Goal: Information Seeking & Learning: Learn about a topic

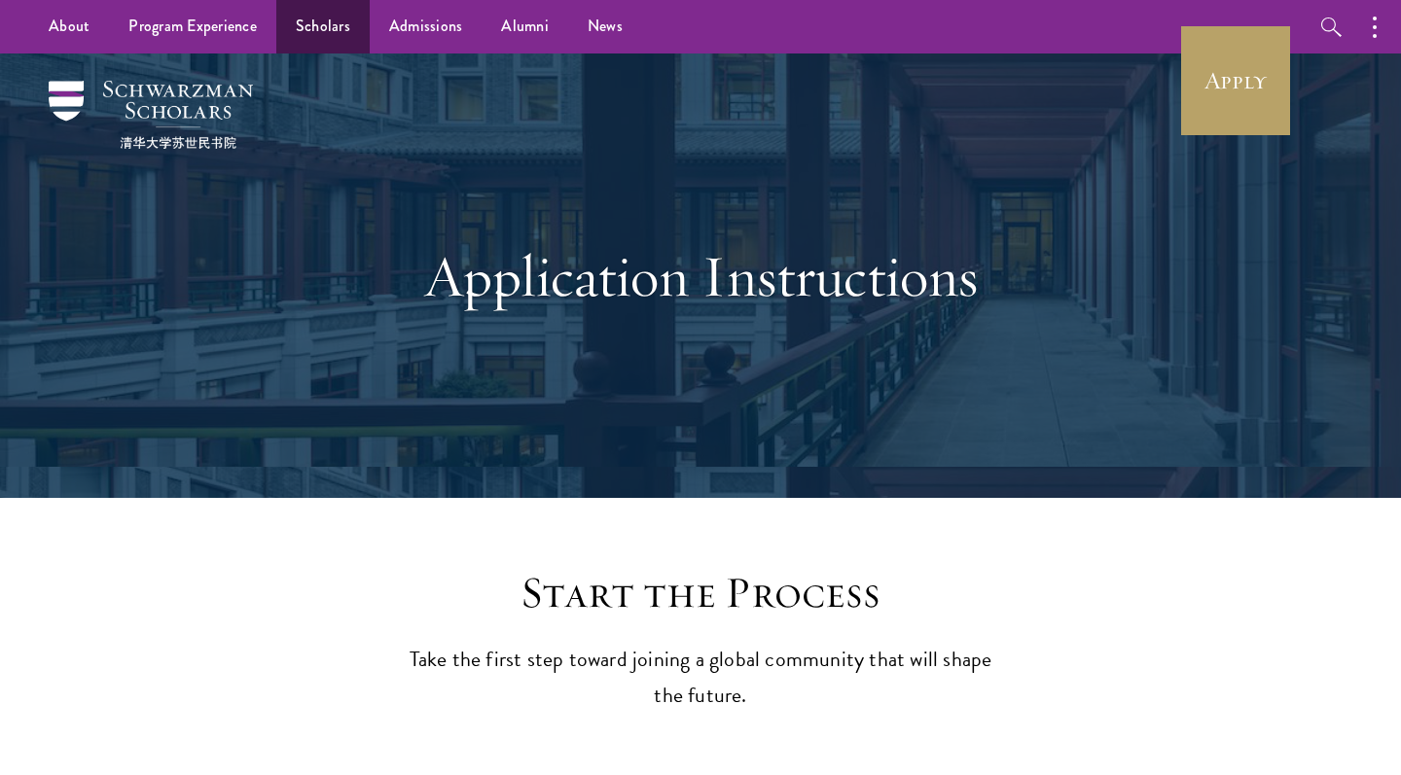
click at [315, 52] on link "Scholars" at bounding box center [322, 27] width 93 height 54
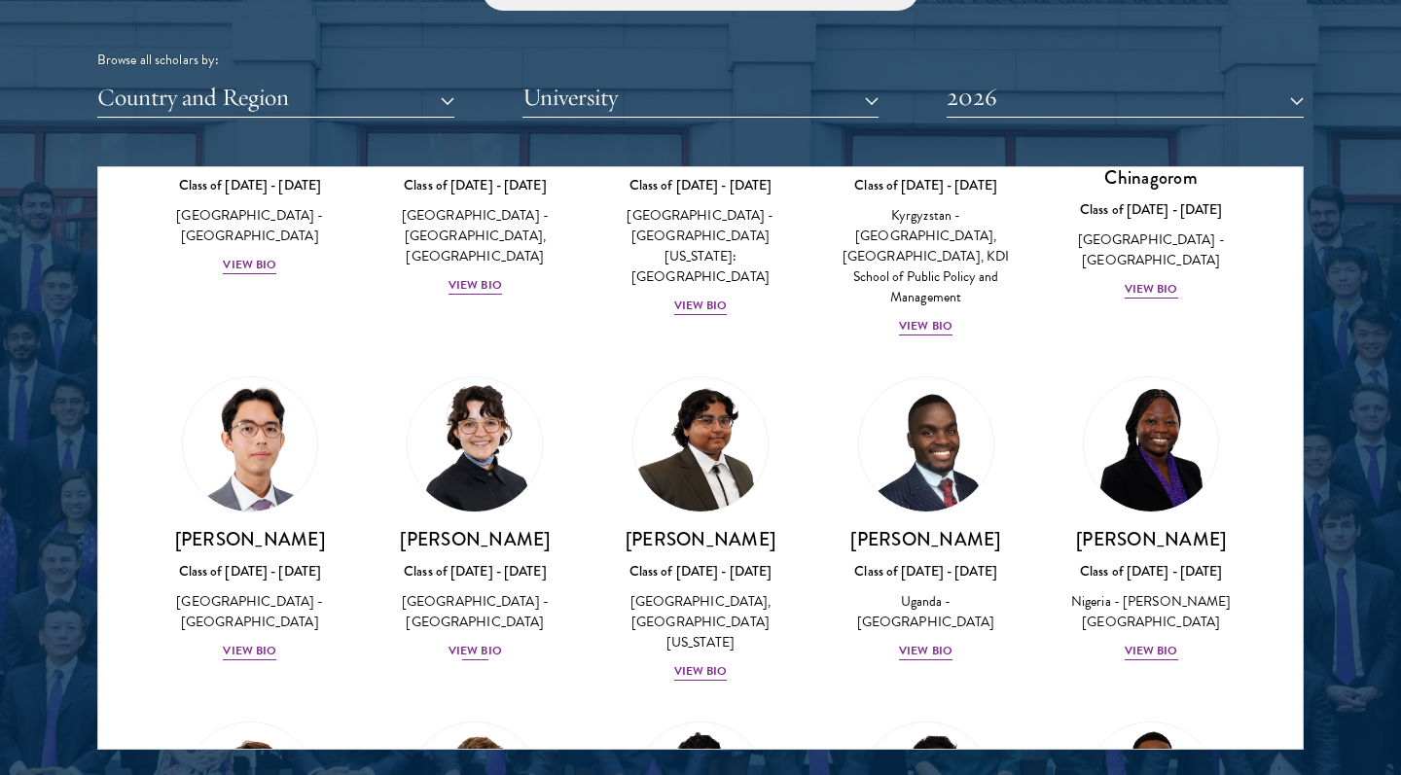
scroll to position [2417, 0]
click at [496, 430] on img at bounding box center [475, 445] width 148 height 148
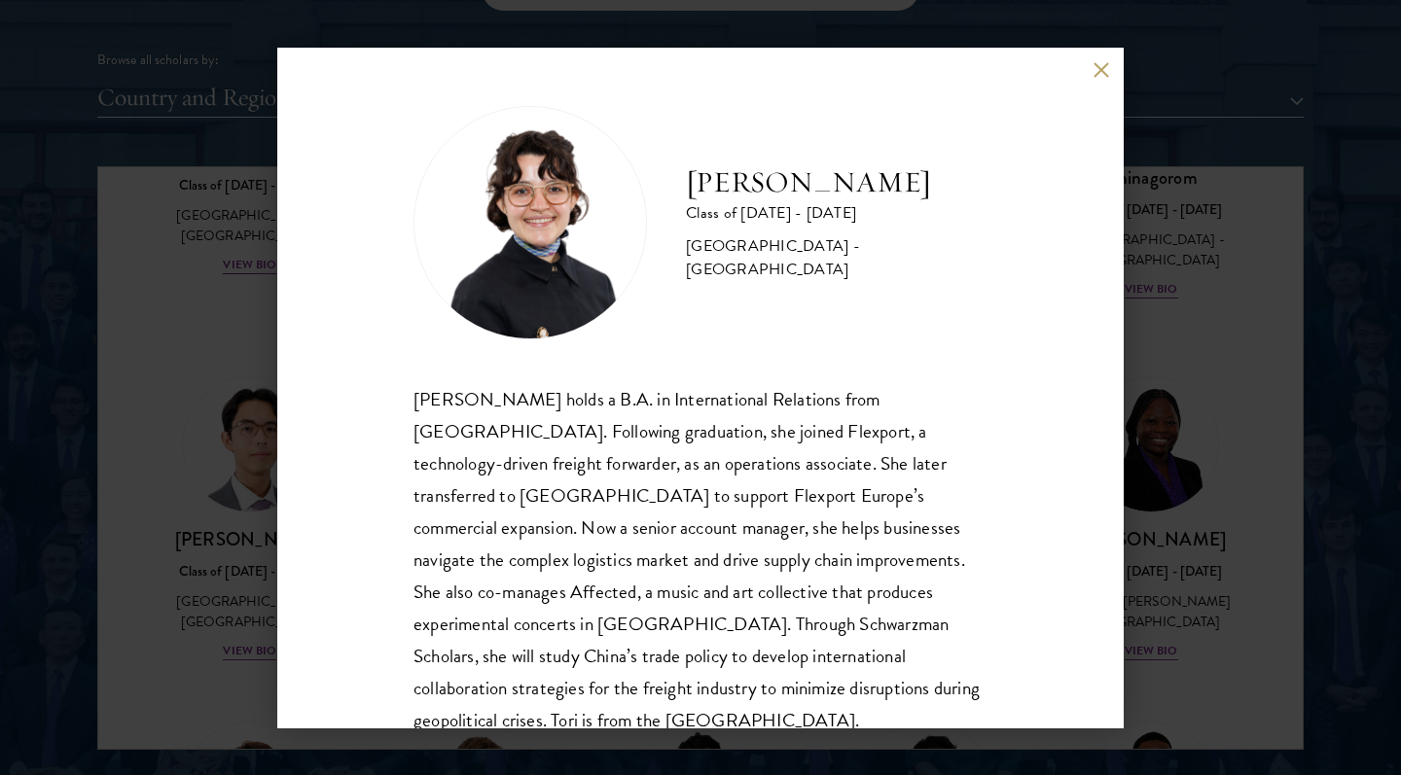
click at [1199, 479] on div "[PERSON_NAME] Class of [DATE] - [DATE] [GEOGRAPHIC_DATA] - [GEOGRAPHIC_DATA] [P…" at bounding box center [700, 387] width 1401 height 775
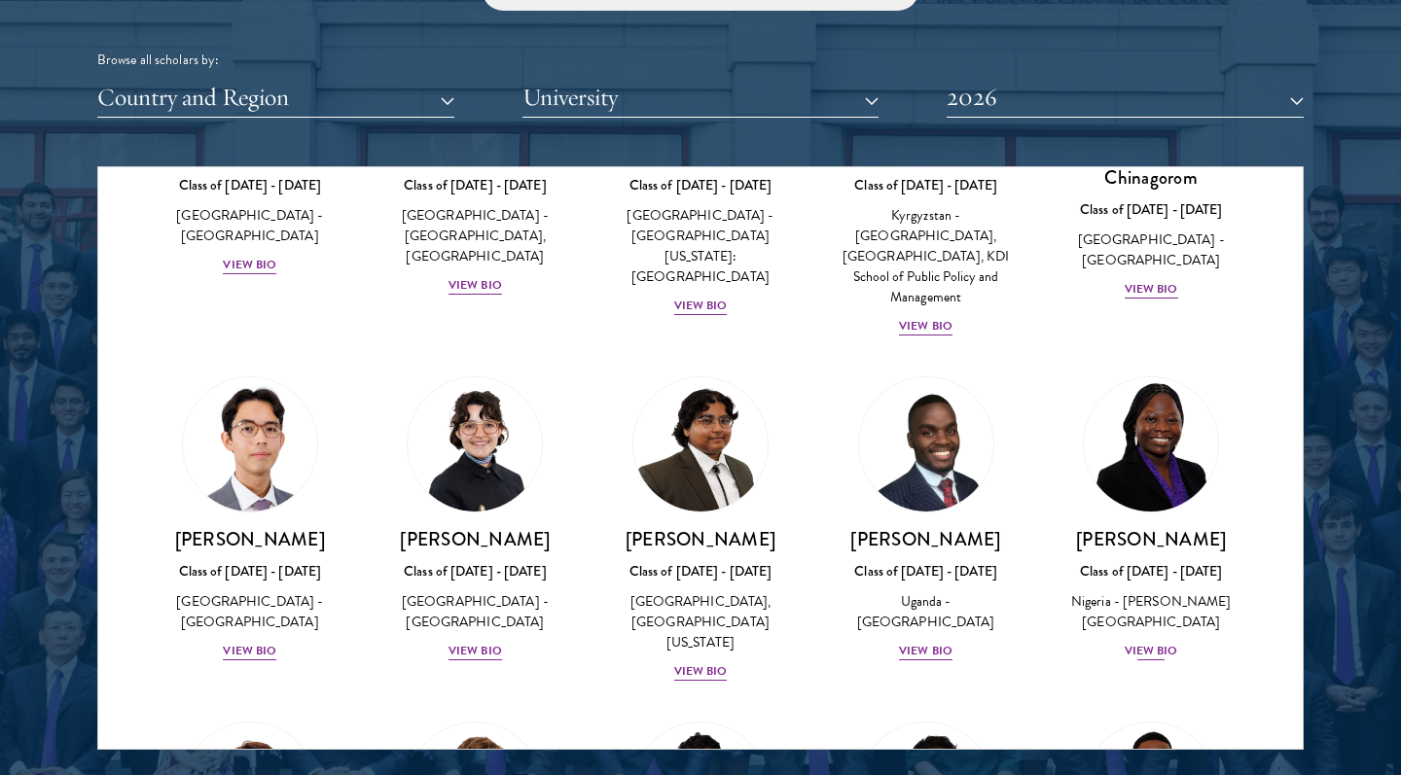
click at [1133, 435] on img at bounding box center [1151, 445] width 148 height 148
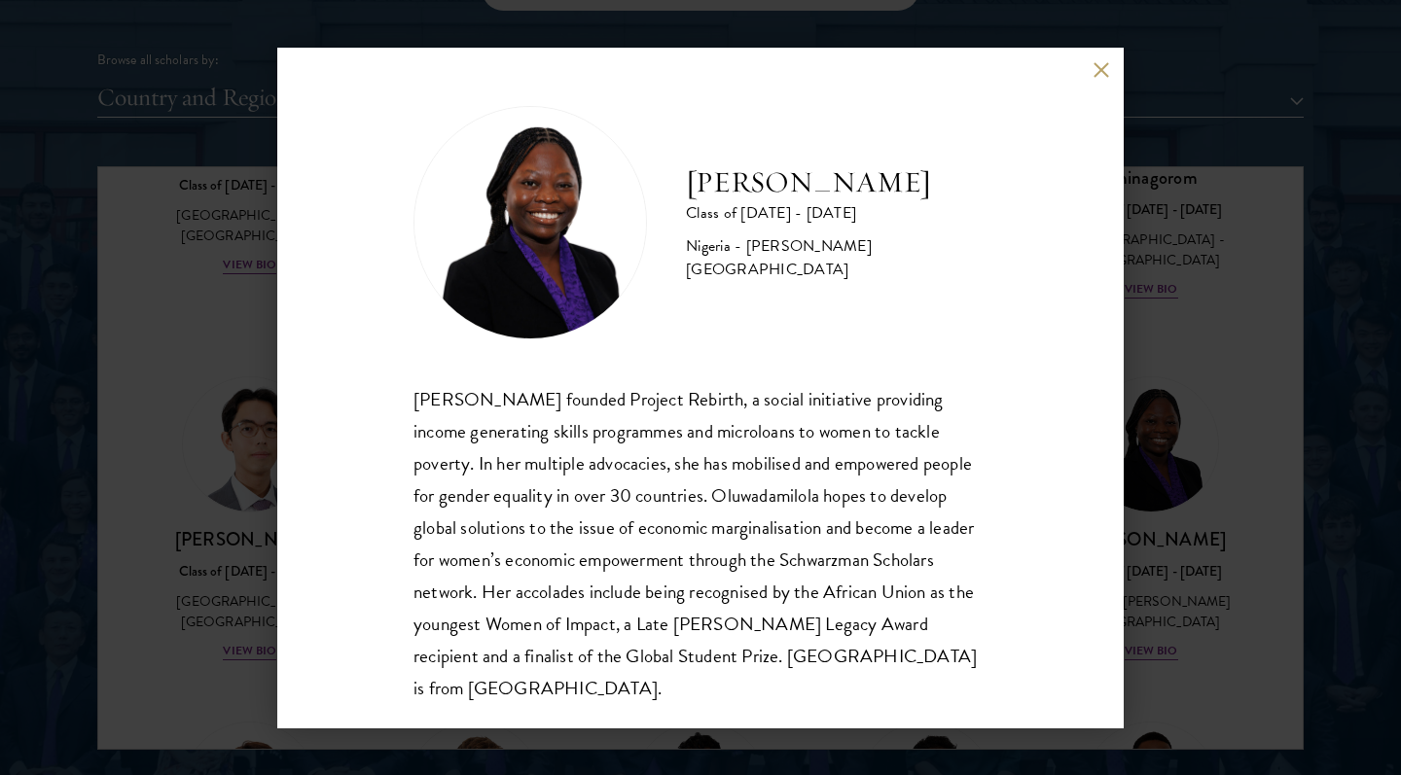
click at [1333, 393] on div "[PERSON_NAME] Class of [DATE] - [DATE] [GEOGRAPHIC_DATA] - [PERSON_NAME][GEOGRA…" at bounding box center [700, 387] width 1401 height 775
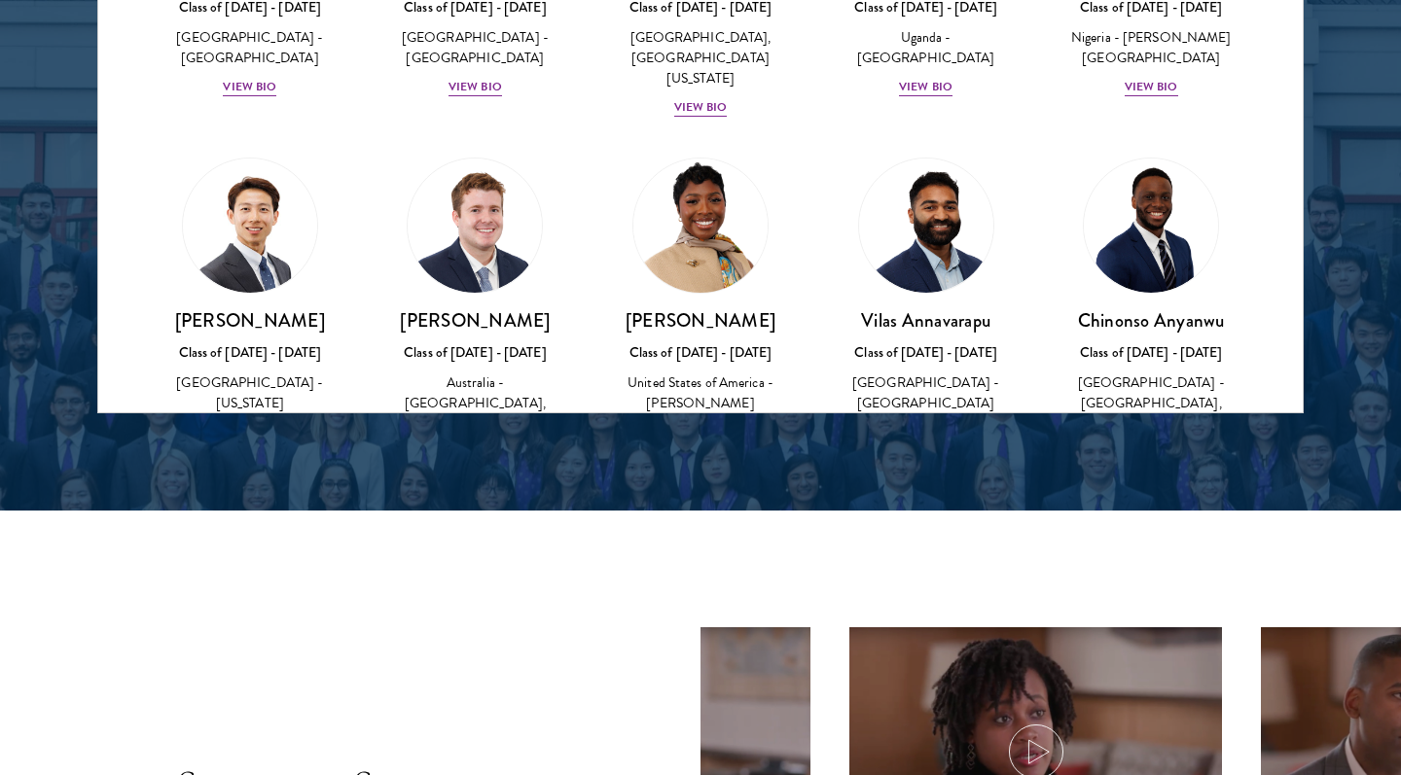
scroll to position [485, 0]
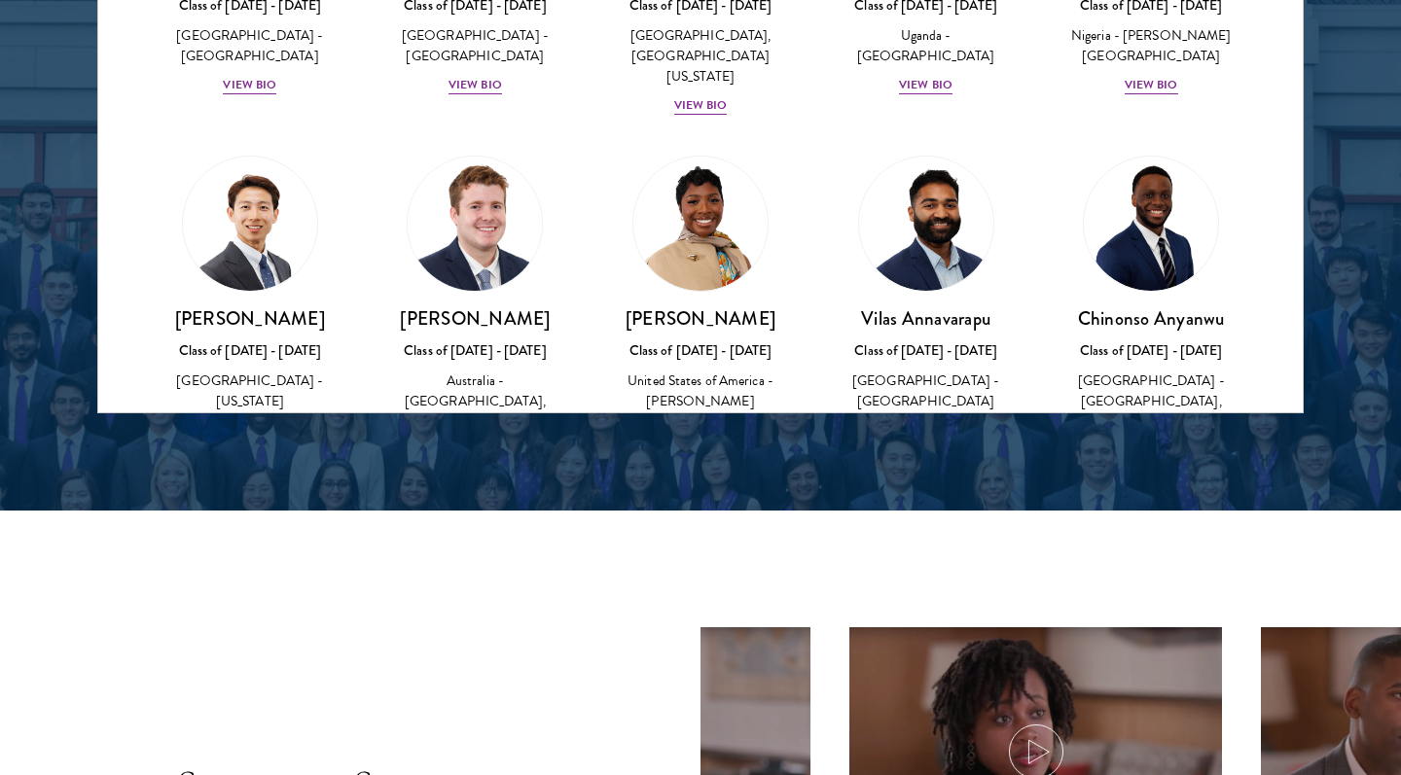
click at [498, 203] on img at bounding box center [475, 224] width 148 height 148
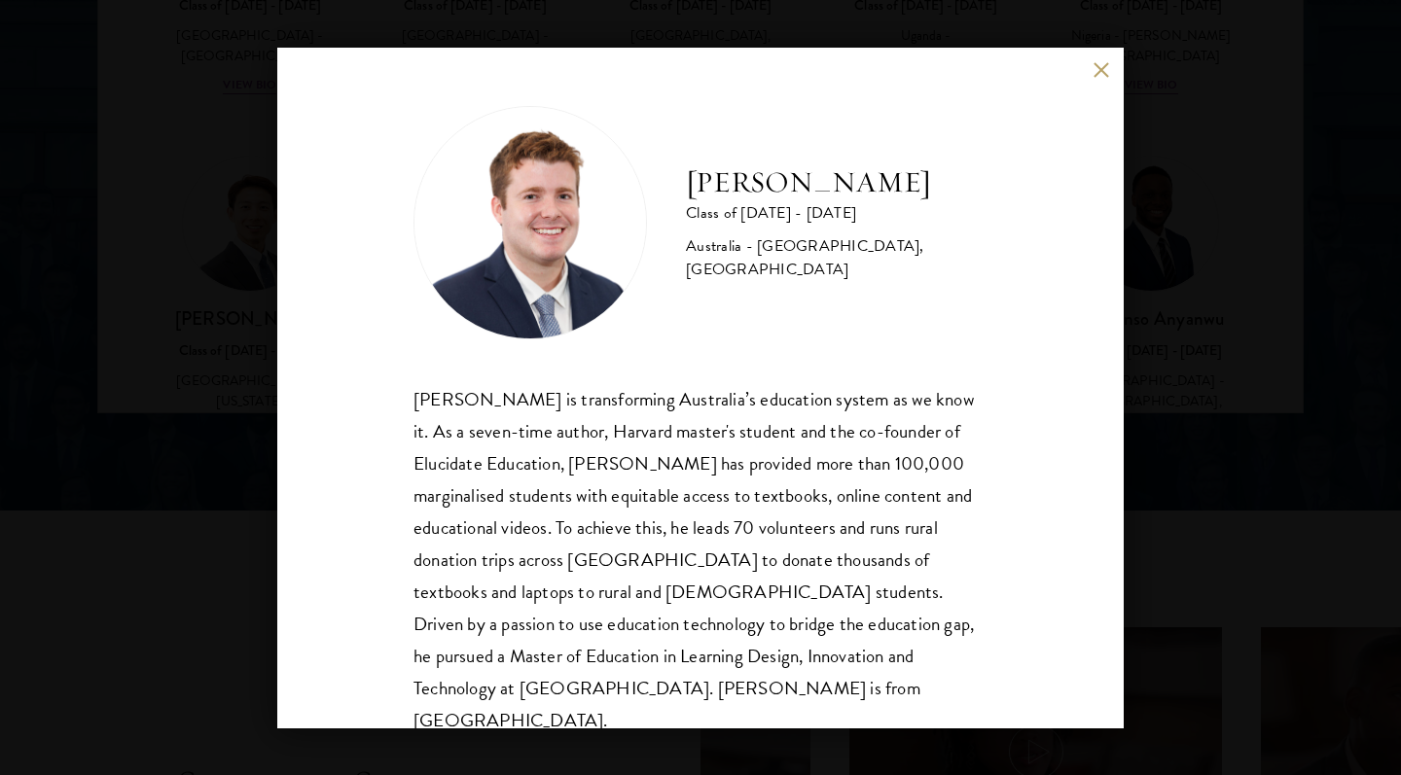
click at [1109, 269] on div "[PERSON_NAME] Class of [DATE] - [DATE] [GEOGRAPHIC_DATA] - [GEOGRAPHIC_DATA], […" at bounding box center [700, 388] width 846 height 681
click at [1221, 273] on div "[PERSON_NAME] Class of [DATE] - [DATE] [GEOGRAPHIC_DATA] - [GEOGRAPHIC_DATA], […" at bounding box center [700, 387] width 1401 height 775
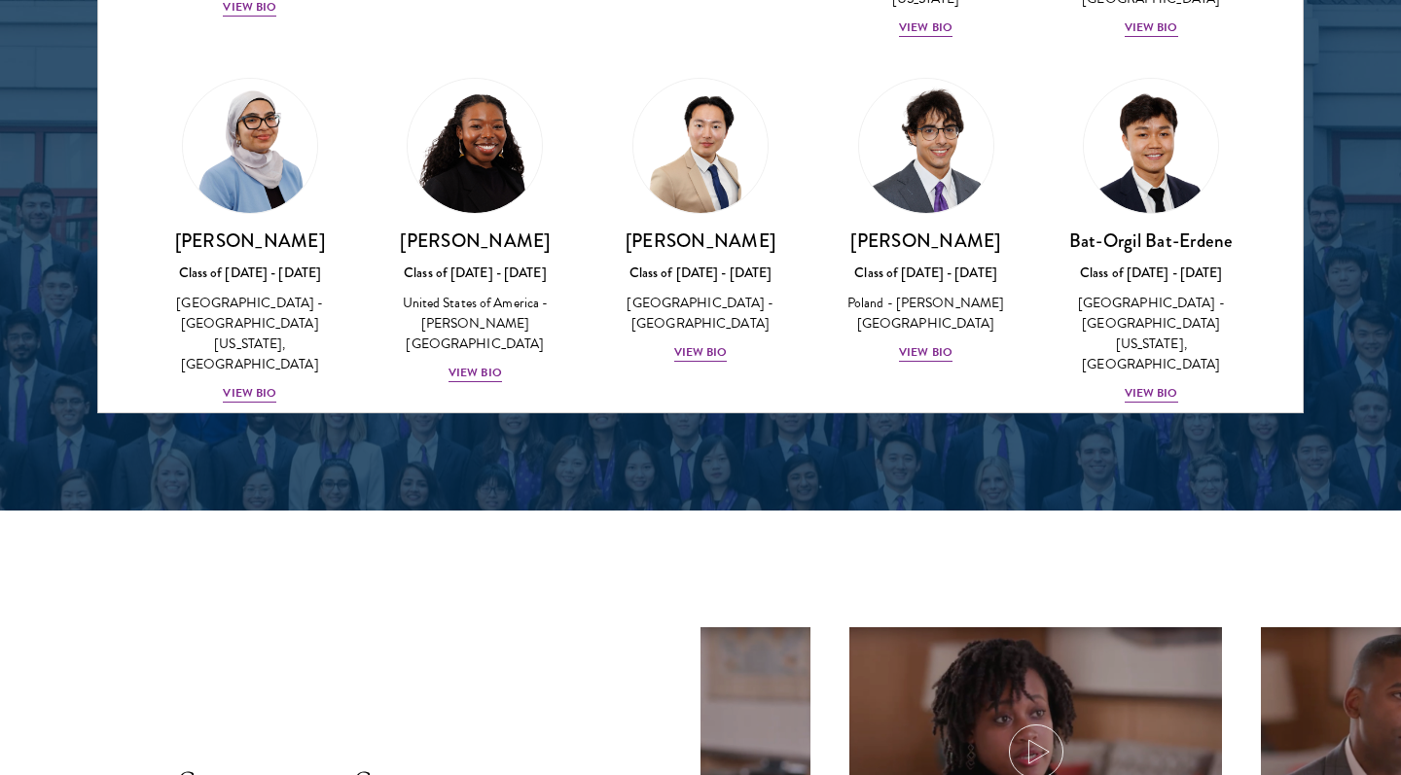
scroll to position [959, 0]
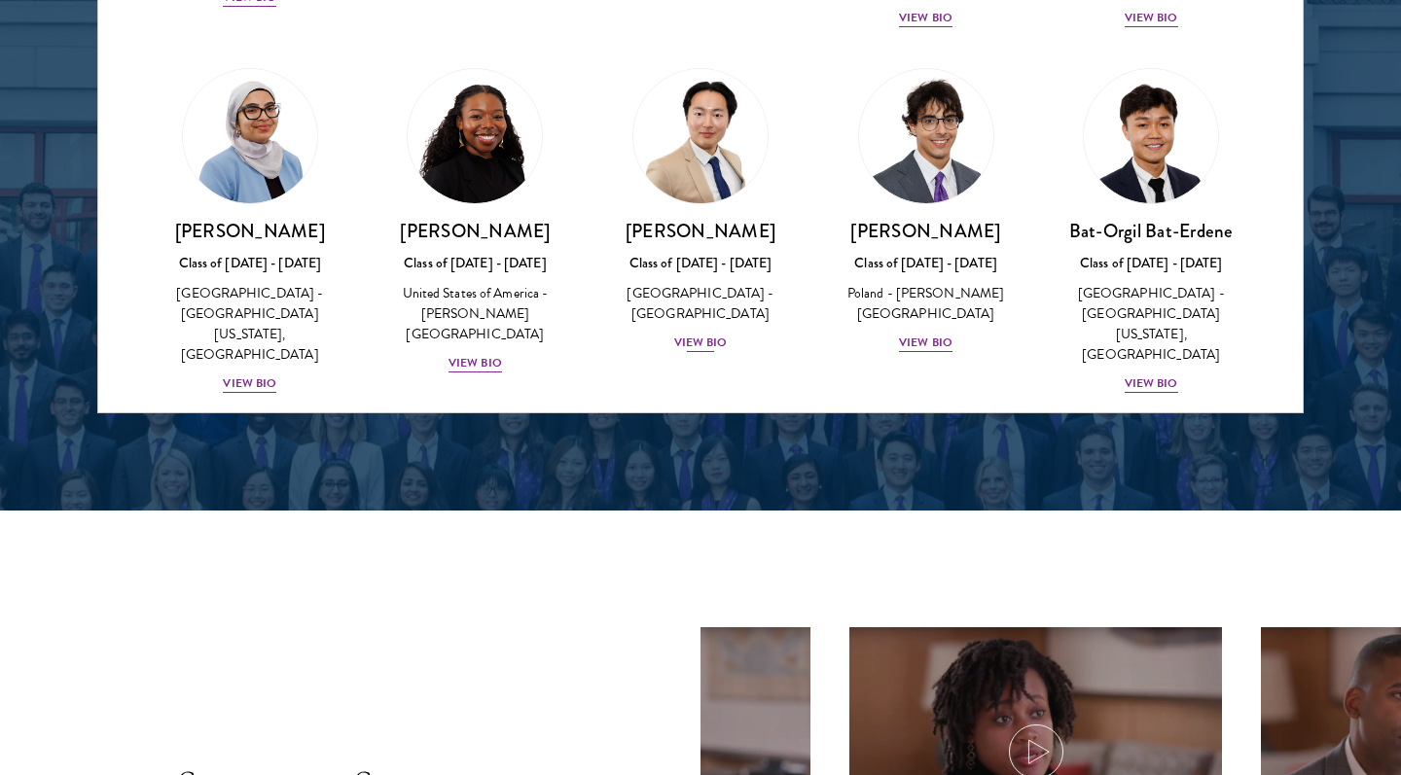
click at [708, 152] on img at bounding box center [701, 136] width 148 height 148
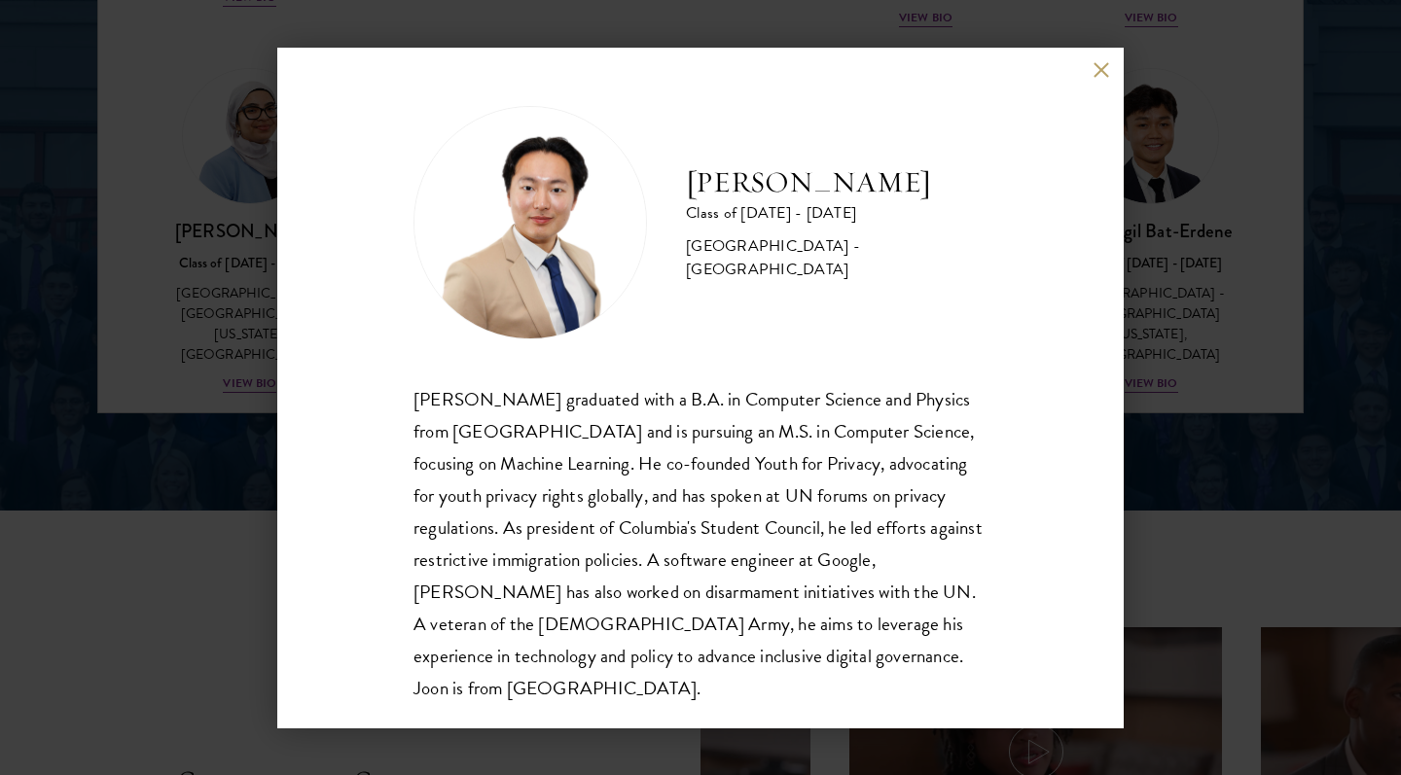
click at [1099, 66] on button at bounding box center [1101, 70] width 17 height 17
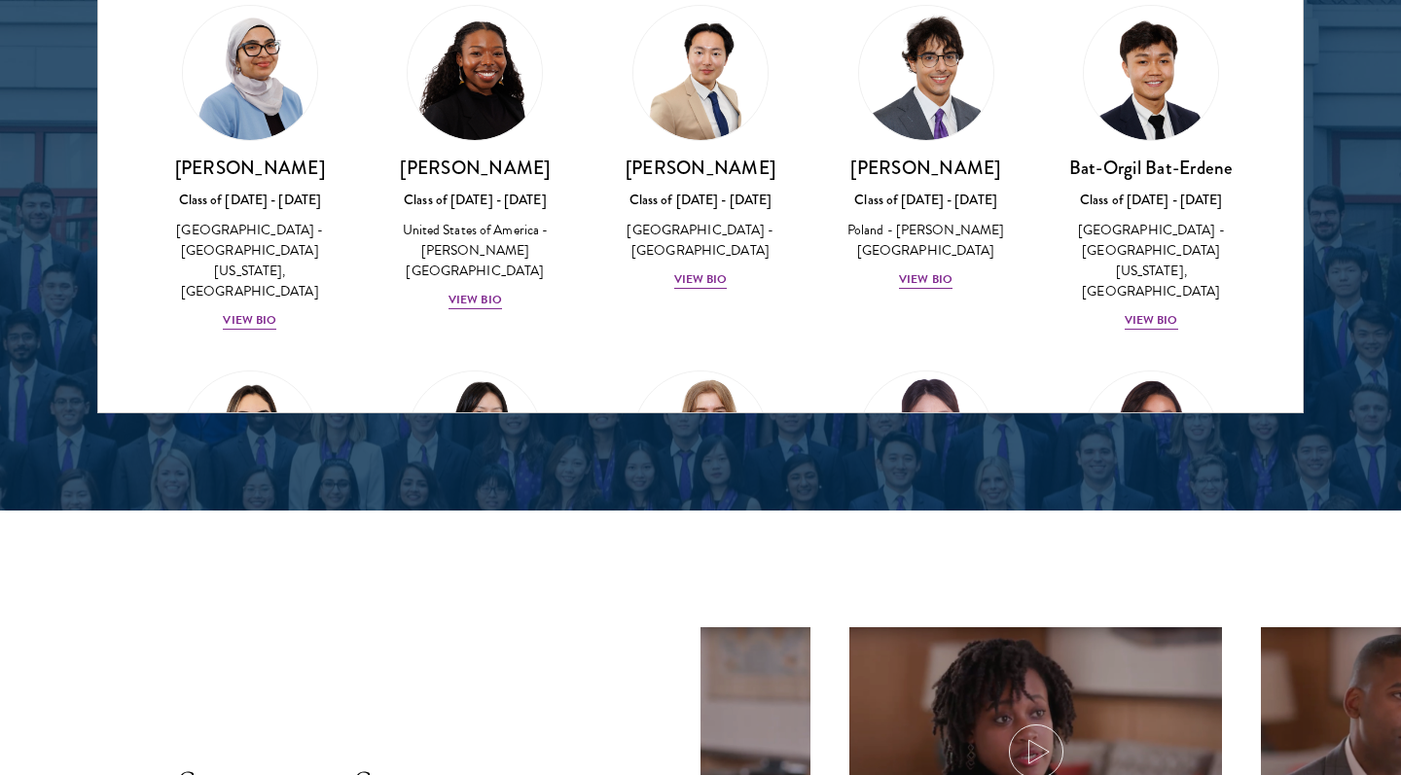
scroll to position [1057, 0]
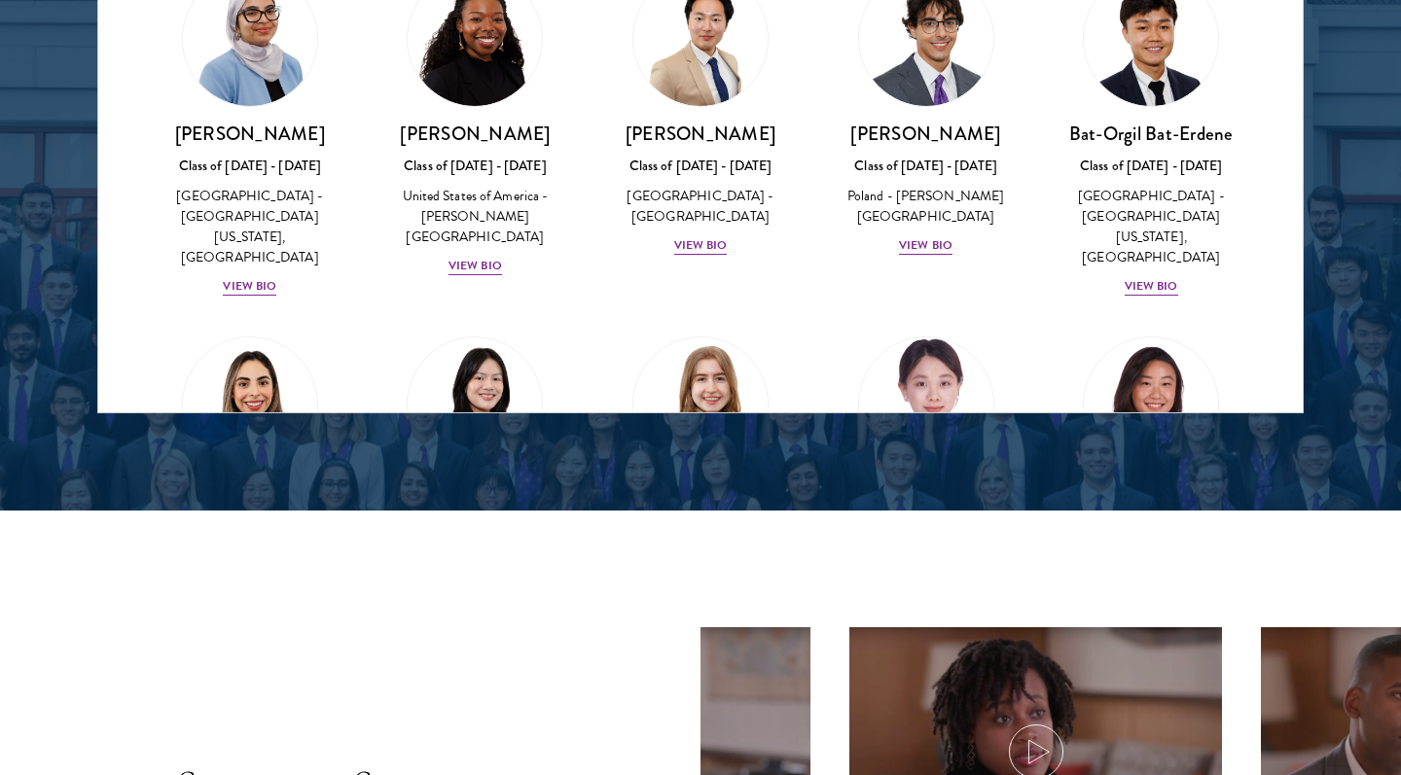
click at [933, 331] on img at bounding box center [926, 405] width 148 height 148
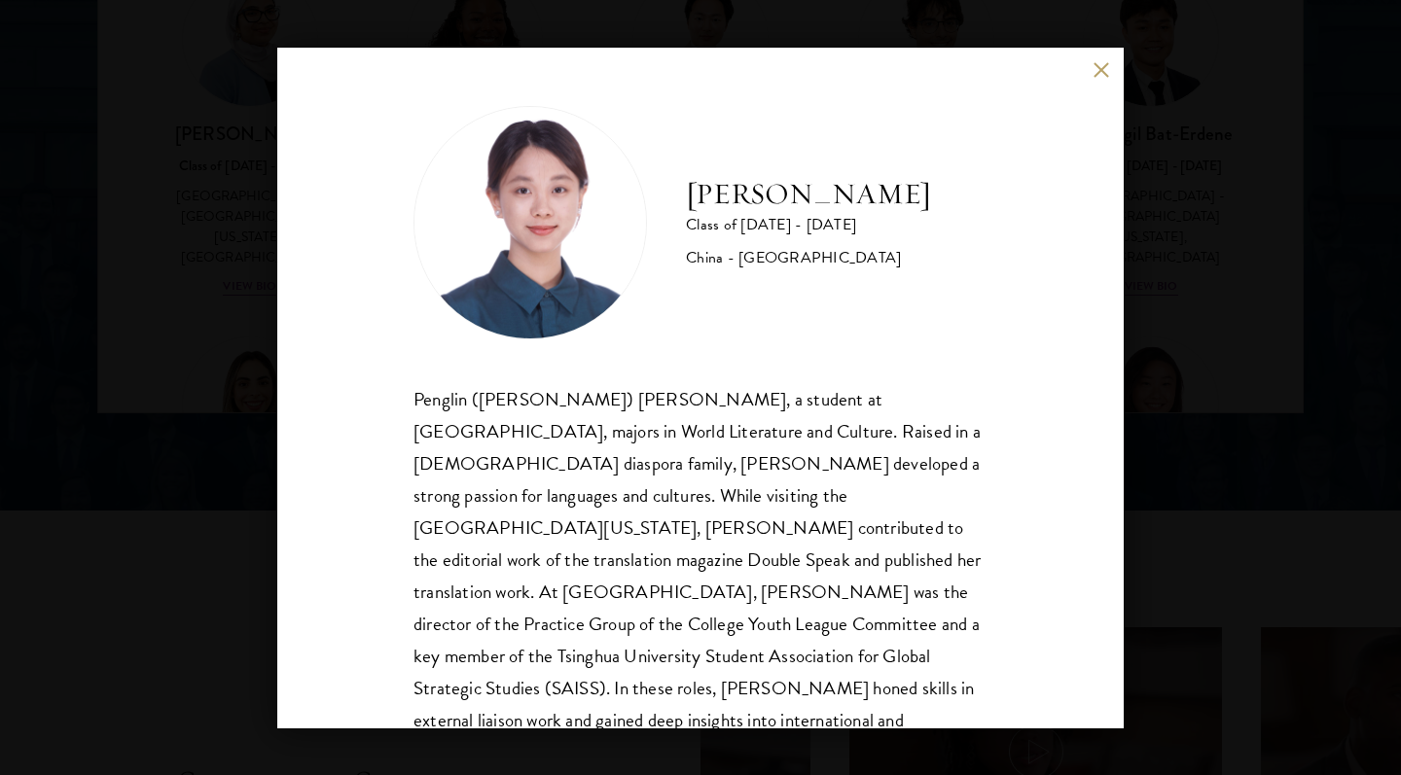
click at [1107, 84] on div "[PERSON_NAME] Class of [DATE] - [DATE] [GEOGRAPHIC_DATA] - [GEOGRAPHIC_DATA] Pe…" at bounding box center [700, 388] width 846 height 681
click at [1104, 55] on div "[PERSON_NAME] Class of [DATE] - [DATE] [GEOGRAPHIC_DATA] - [GEOGRAPHIC_DATA] Pe…" at bounding box center [700, 388] width 846 height 681
click at [1100, 72] on button at bounding box center [1101, 70] width 17 height 17
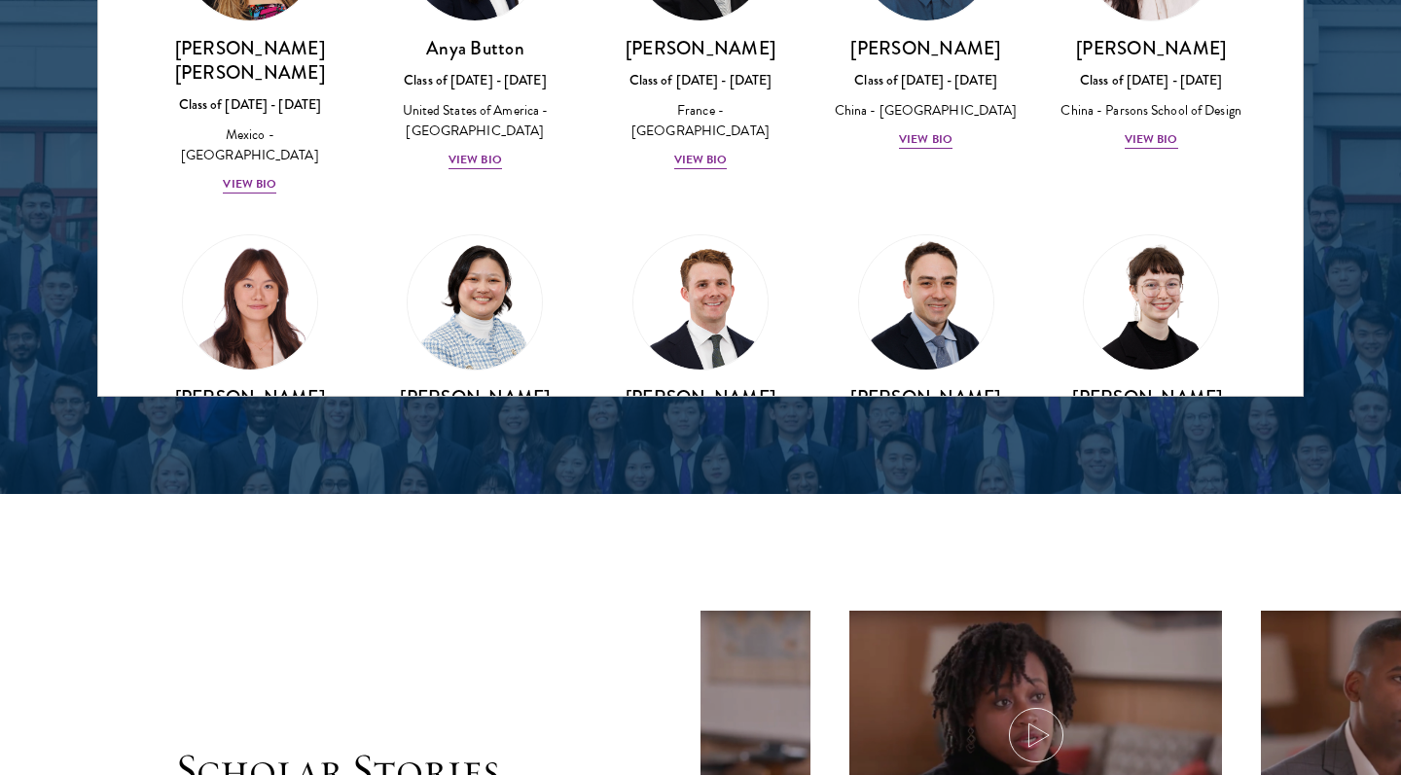
scroll to position [1516, 0]
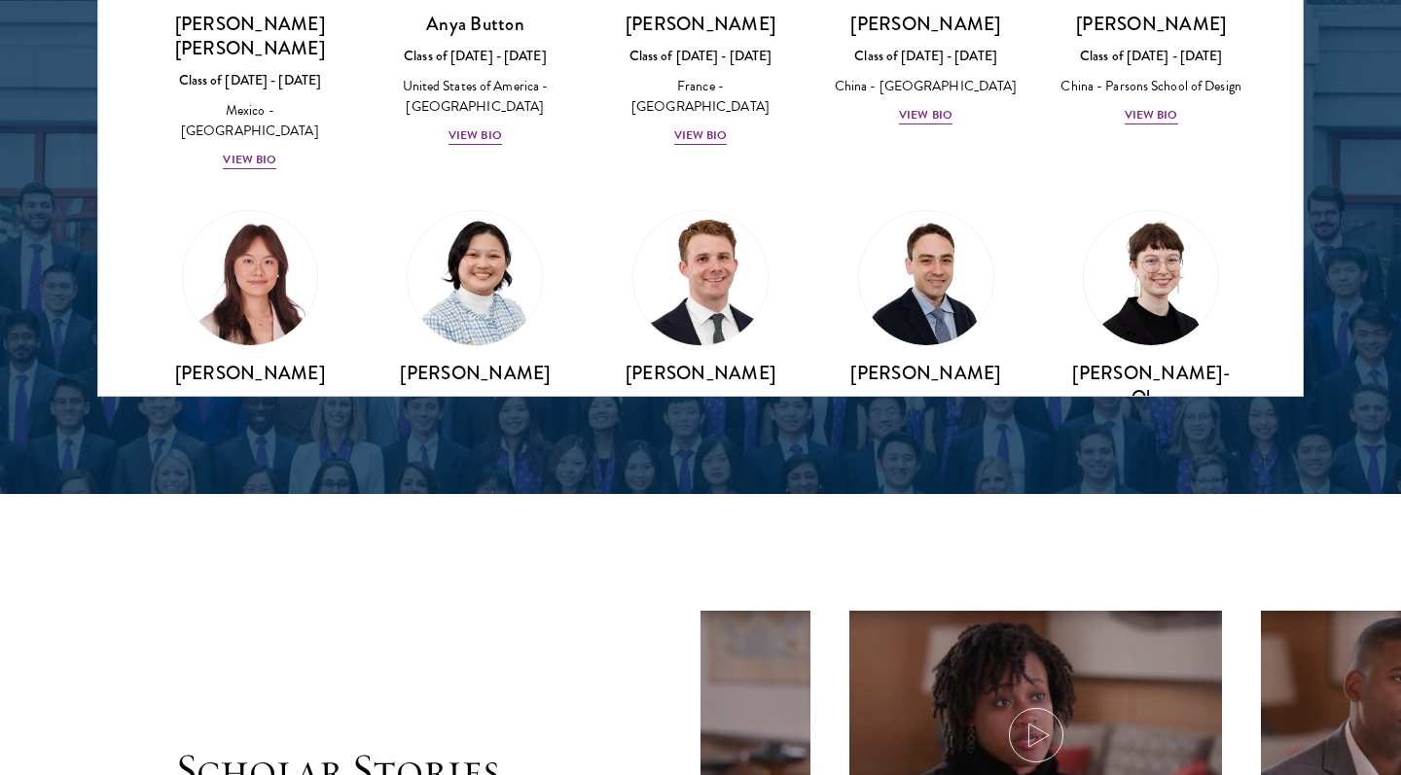
click at [725, 204] on img at bounding box center [701, 278] width 148 height 148
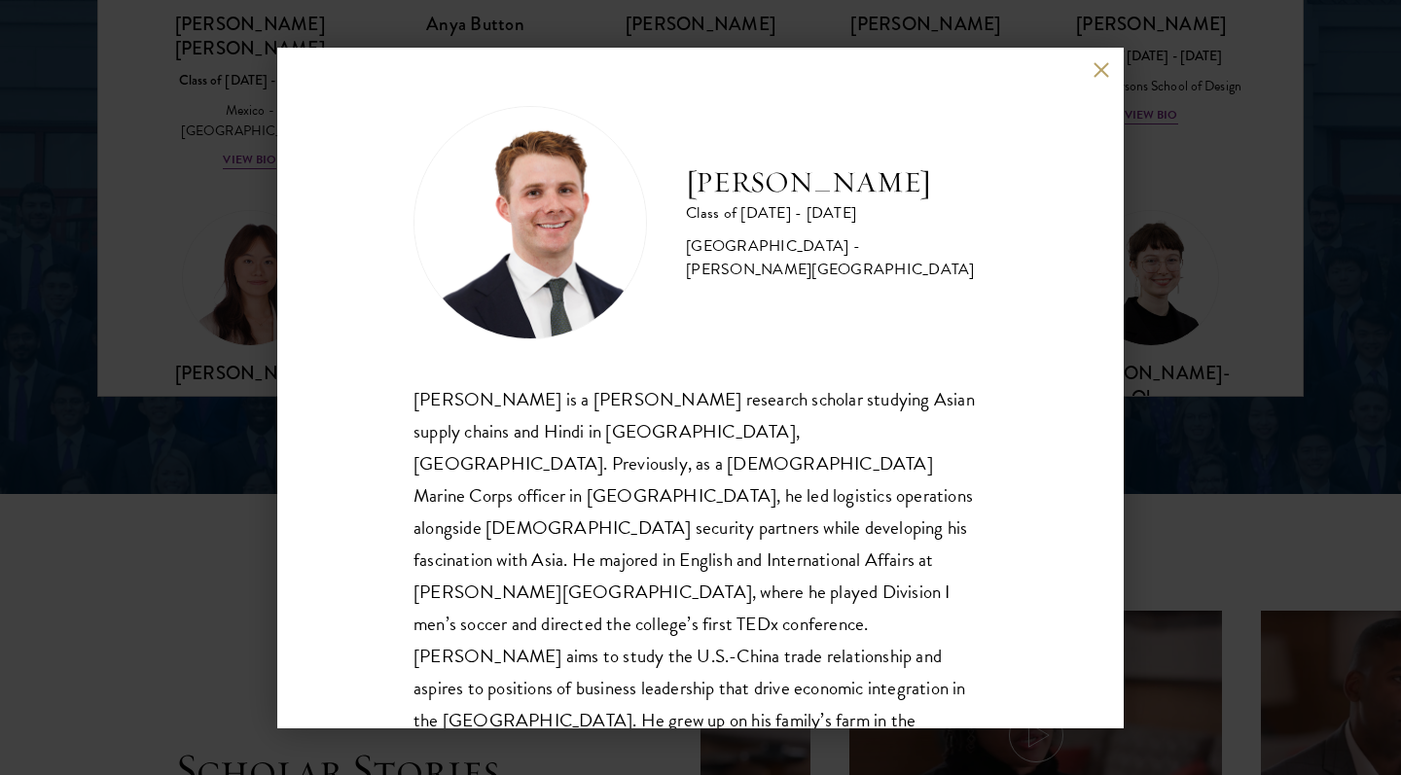
click at [1191, 142] on div "[PERSON_NAME] Class of [DATE] - [DATE] [GEOGRAPHIC_DATA] - [PERSON_NAME][GEOGRA…" at bounding box center [700, 387] width 1401 height 775
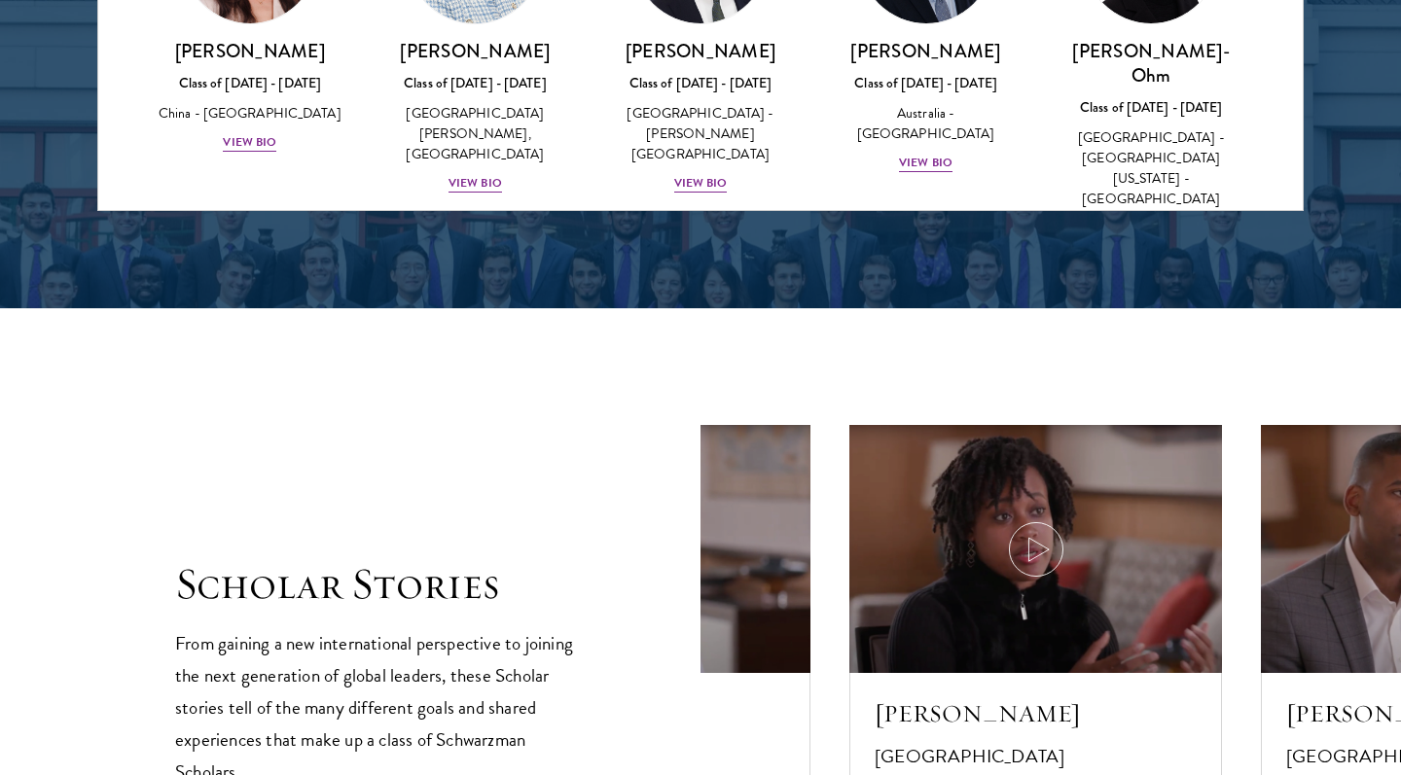
scroll to position [2916, 0]
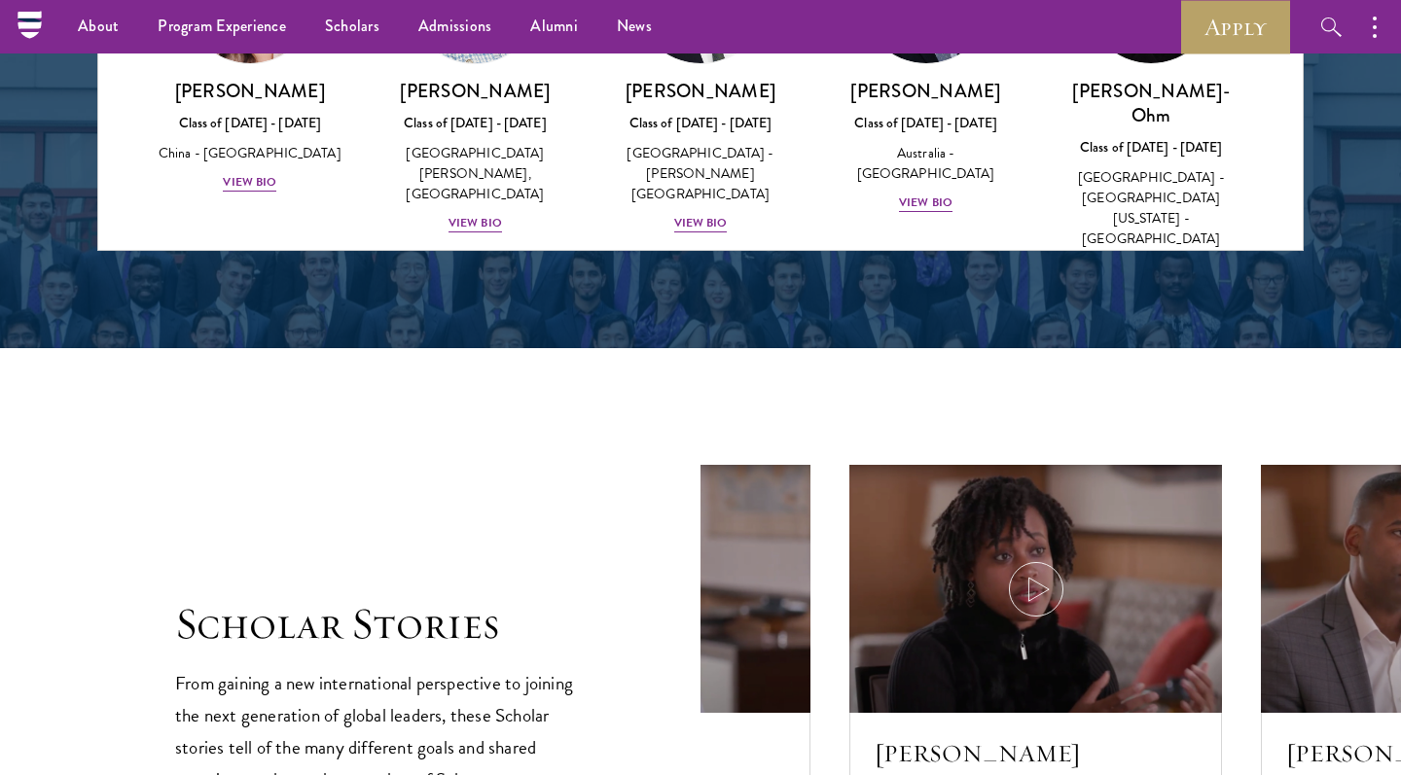
click at [716, 312] on img at bounding box center [701, 386] width 148 height 148
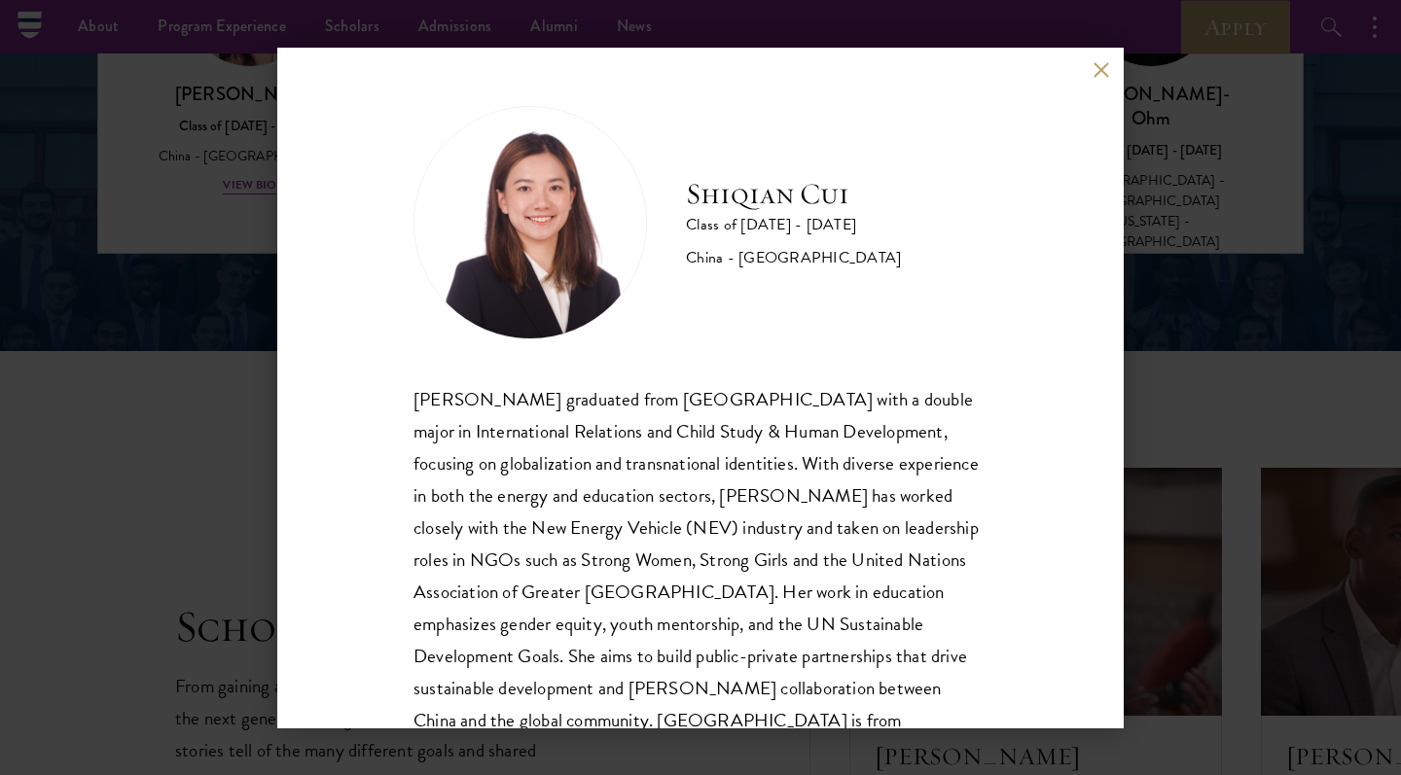
scroll to position [2906, 0]
